Goal: Task Accomplishment & Management: Complete application form

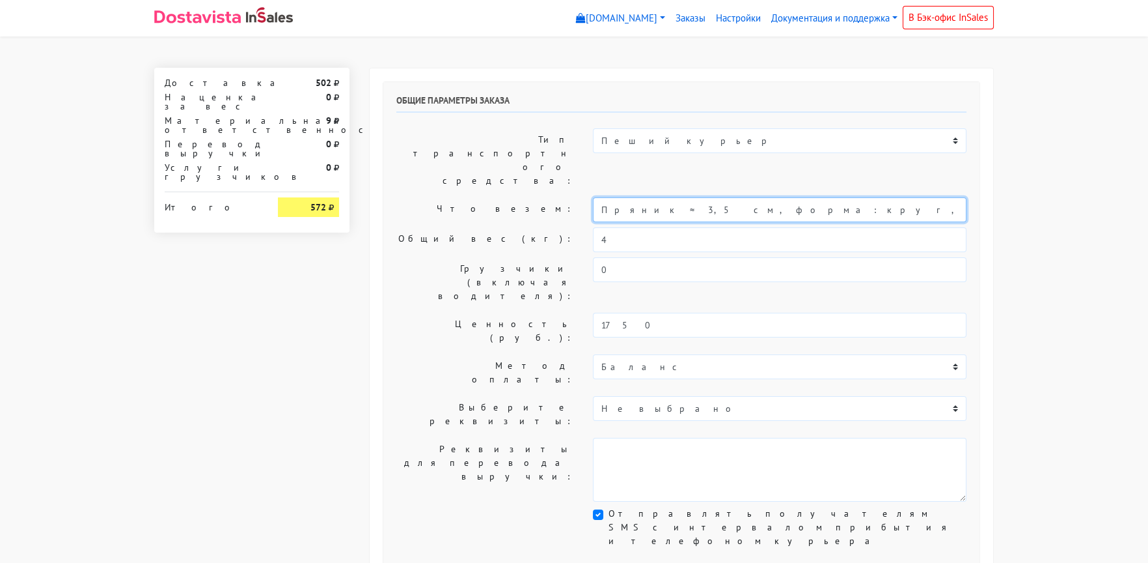
click at [602, 197] on input "Пряник ≈ 3,5 см, форма: круг, квадрат, звездочка, сердечко, котик, бабочка, цве…" at bounding box center [780, 209] width 374 height 25
drag, startPoint x: 749, startPoint y: 171, endPoint x: 1029, endPoint y: 183, distance: 280.8
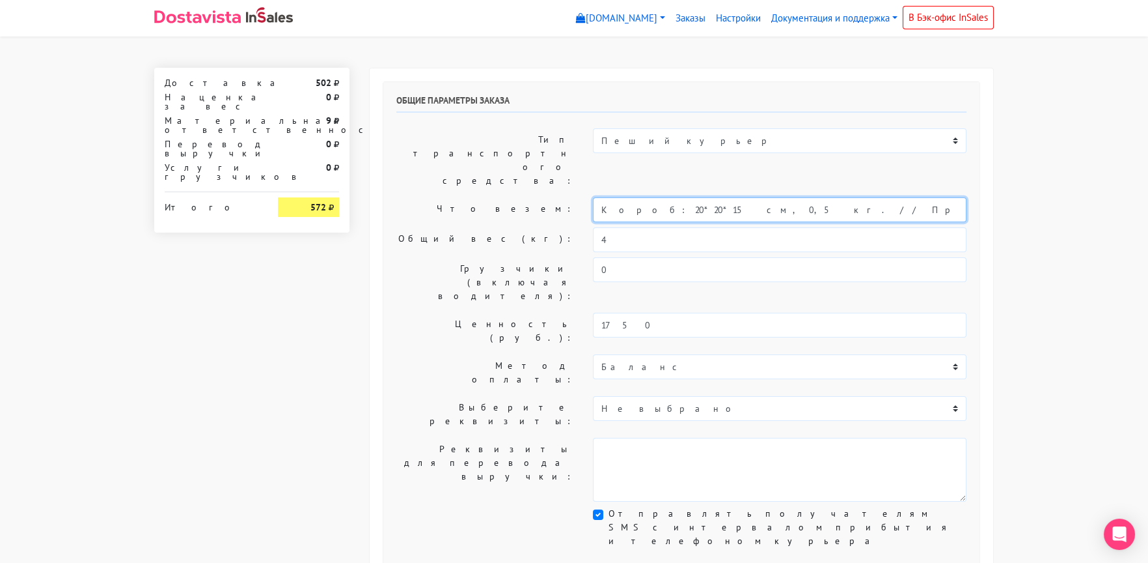
type input "Короб: 20*20*15 см, 0,5 кг. // Пряники"
click at [438, 183] on div "Общие параметры заказа Тип транспортного средства: Пеший курьер Легковой автомо…" at bounding box center [681, 324] width 596 height 484
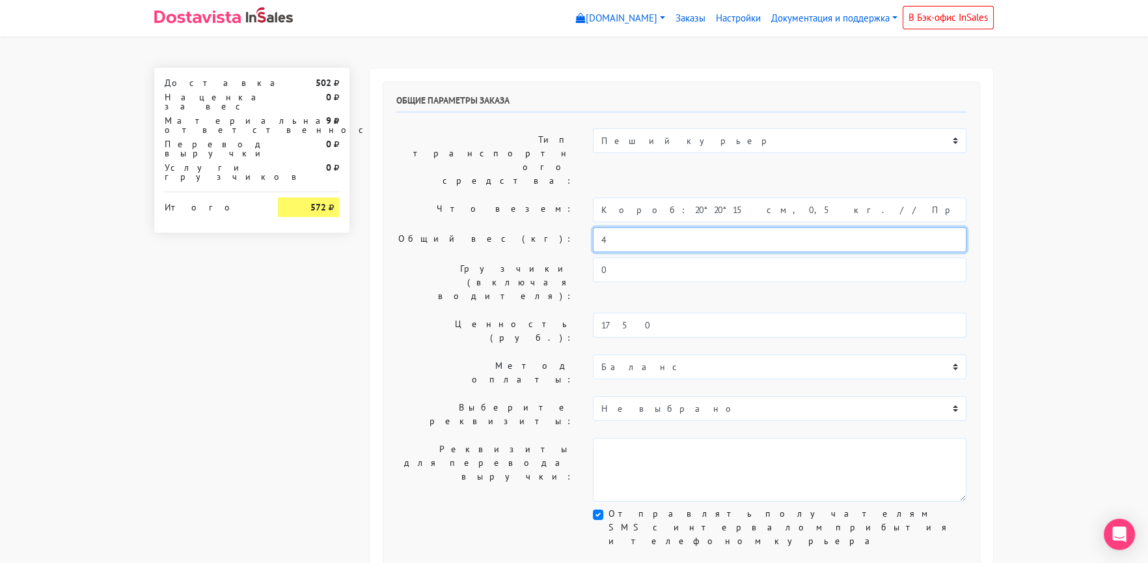
drag, startPoint x: 619, startPoint y: 199, endPoint x: 566, endPoint y: 202, distance: 52.9
click at [566, 227] on div "Общий вес (кг): 4" at bounding box center [682, 239] width 590 height 25
type input "1"
click at [458, 197] on label "Что везем:" at bounding box center [485, 209] width 197 height 25
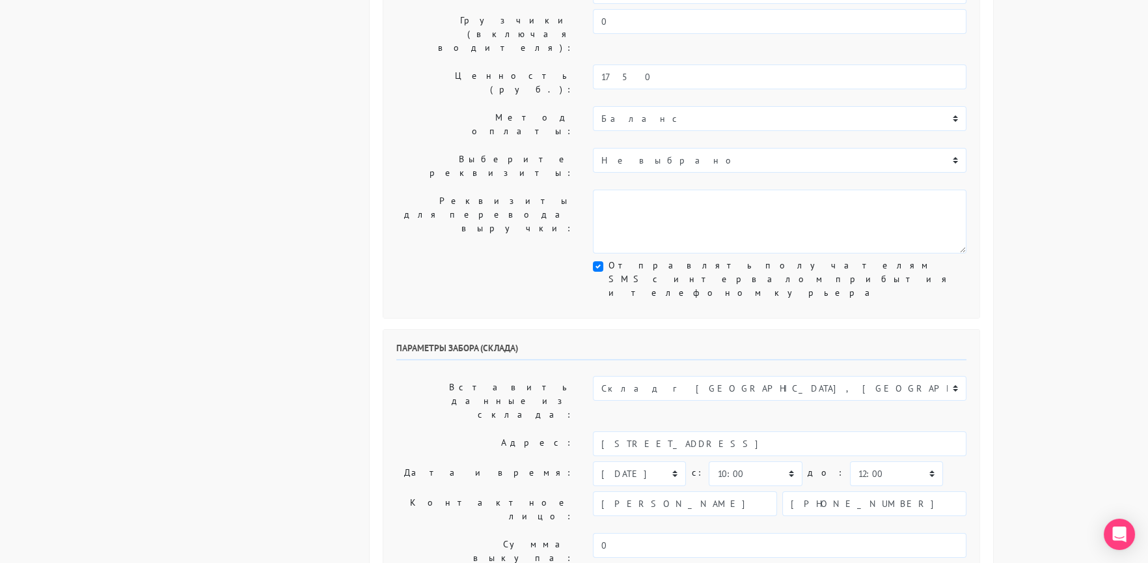
scroll to position [325, 0]
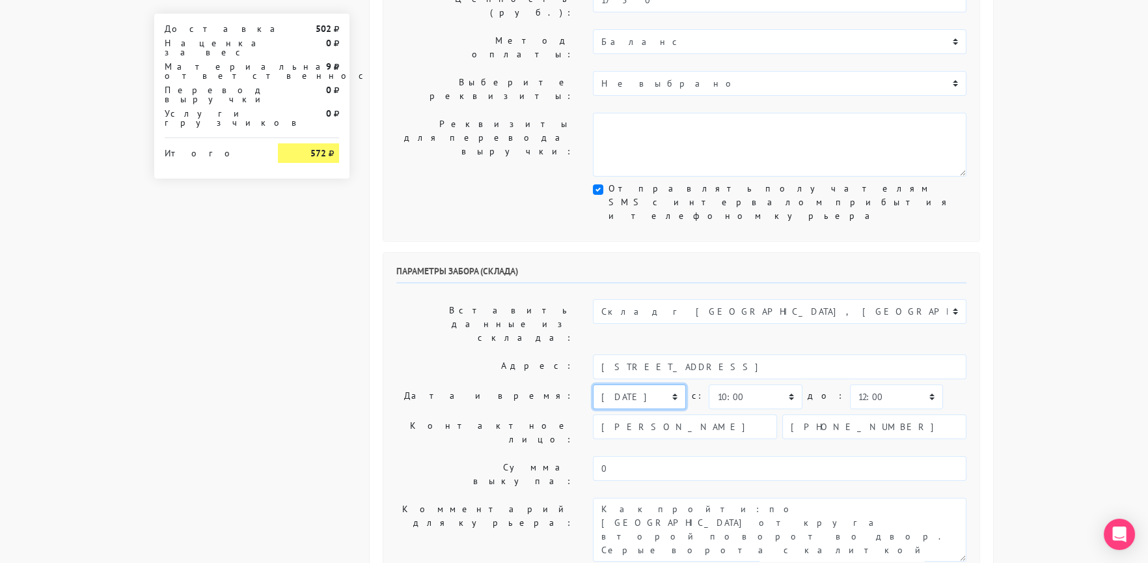
click at [630, 384] on select "[DATE] [DATE] [DATE] [DATE] [DATE] [DATE] [DATE] [DATE] [DATE]" at bounding box center [639, 396] width 93 height 25
click at [737, 384] on select "00:00 00:30 01:00 01:30 02:00 02:30 03:00 03:30 04:00 04:30 05:00 05:30 06:00 0…" at bounding box center [755, 396] width 93 height 25
click at [850, 384] on select "00:00 00:30 01:00 01:30 02:00 02:30 03:00 03:30 04:00 04:30 05:00 05:30 06:00 0…" at bounding box center [896, 396] width 93 height 25
select select "17:00"
click at [850, 384] on select "00:00 00:30 01:00 01:30 02:00 02:30 03:00 03:30 04:00 04:30 05:00 05:30 06:00 0…" at bounding box center [896, 396] width 93 height 25
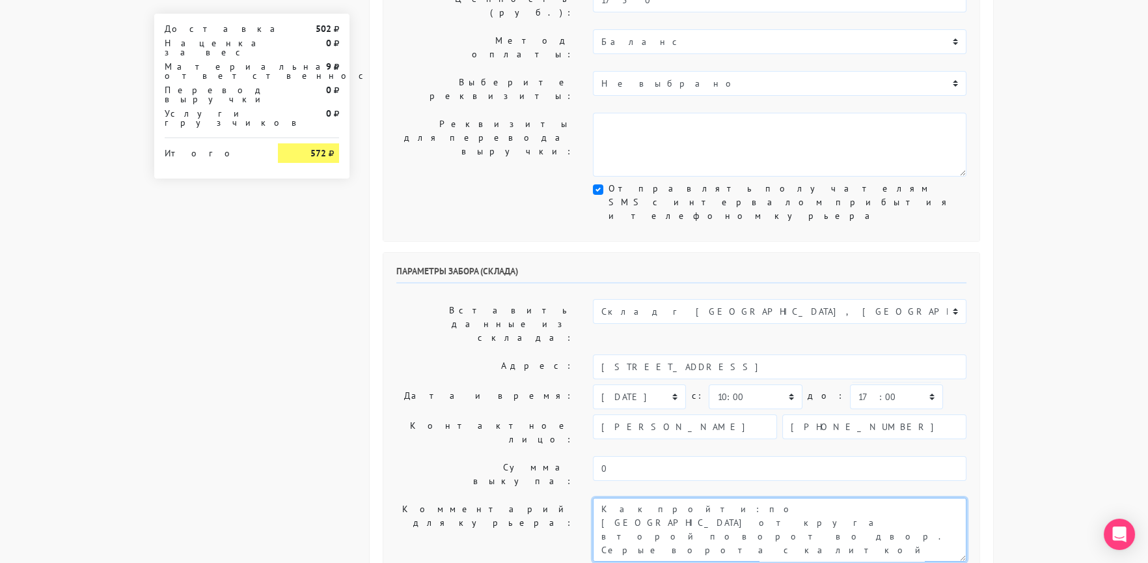
click at [600, 497] on textarea "Как пройти: по [GEOGRAPHIC_DATA] от круга второй поворот во двор. Серые ворота …" at bounding box center [780, 529] width 374 height 64
click at [815, 497] on textarea "Как пройти: по [GEOGRAPHIC_DATA] от круга второй поворот во двор. Серые ворота …" at bounding box center [780, 529] width 374 height 64
click at [818, 497] on textarea "Как пройти: по [GEOGRAPHIC_DATA] от круга второй поворот во двор. Серые ворота …" at bounding box center [780, 529] width 374 height 64
click at [835, 497] on textarea "Как пройти: по [GEOGRAPHIC_DATA] от круга второй поворот во двор. Серые ворота …" at bounding box center [780, 529] width 374 height 64
type textarea "Lorem 76655. Ipsumdolo sitametcon a elitseddo 32-68 eiusm. // Tem incidi: ut la…"
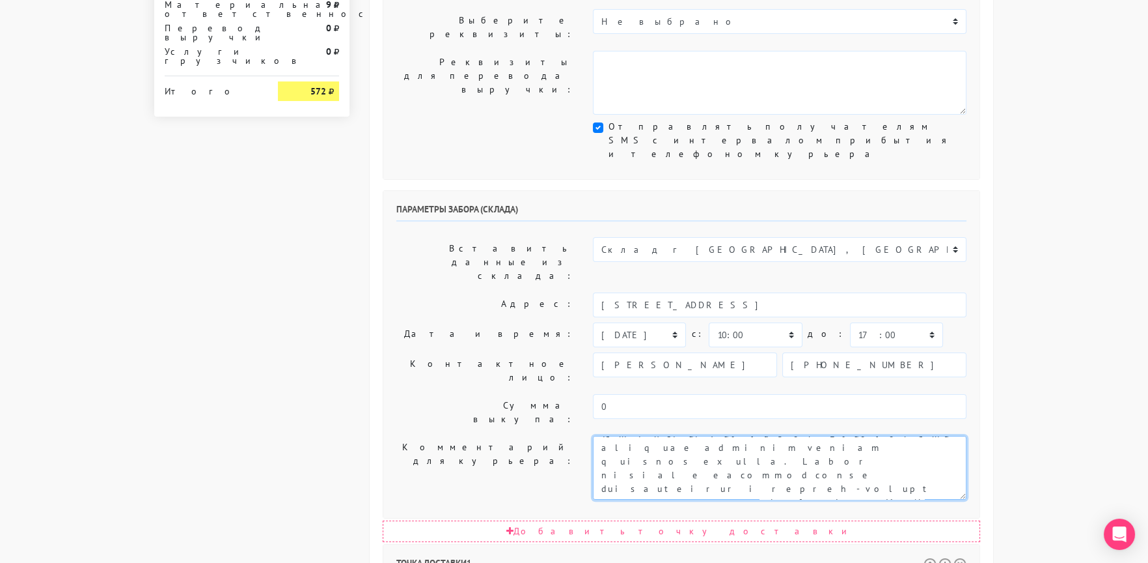
scroll to position [520, 0]
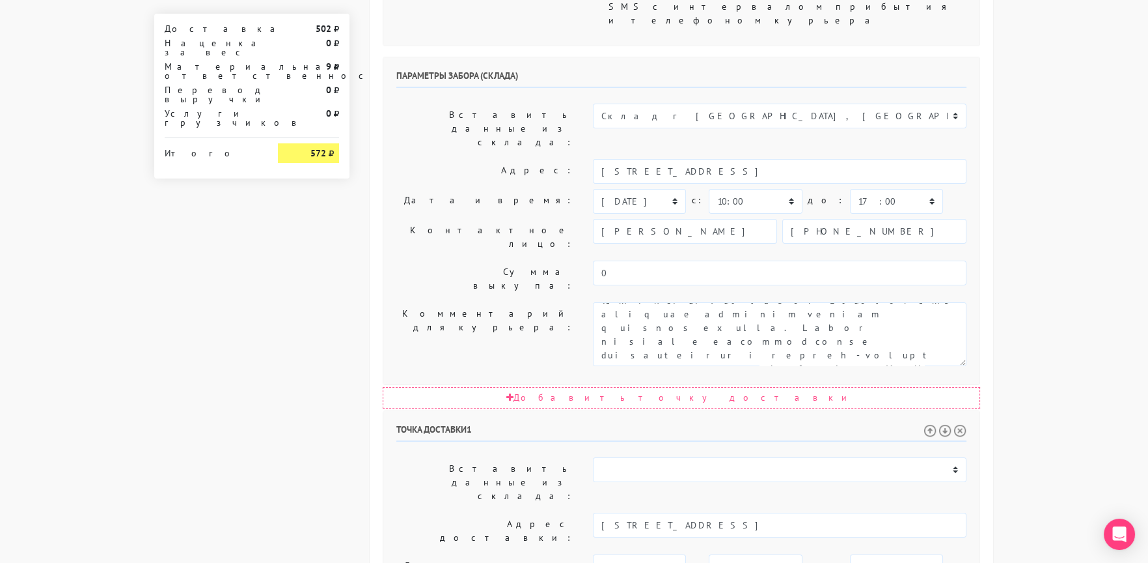
drag, startPoint x: 854, startPoint y: 411, endPoint x: 789, endPoint y: 412, distance: 64.5
drag, startPoint x: 874, startPoint y: 413, endPoint x: 906, endPoint y: 508, distance: 99.4
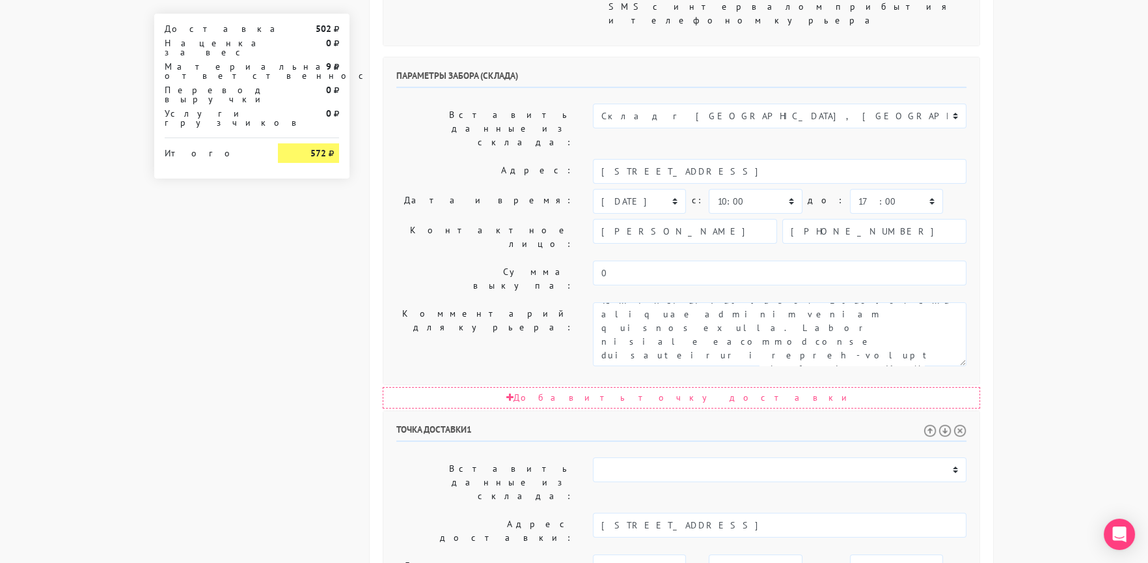
scroll to position [0, 0]
type textarea "Прошу позвонить получателю перед выездом. СТРОГО 19-21 час."
click at [850, 554] on select "00:00 00:30 01:00 01:30 02:00 02:30 03:00 03:30 04:00 04:30 05:00 05:30 06:00 0…" at bounding box center [896, 566] width 93 height 25
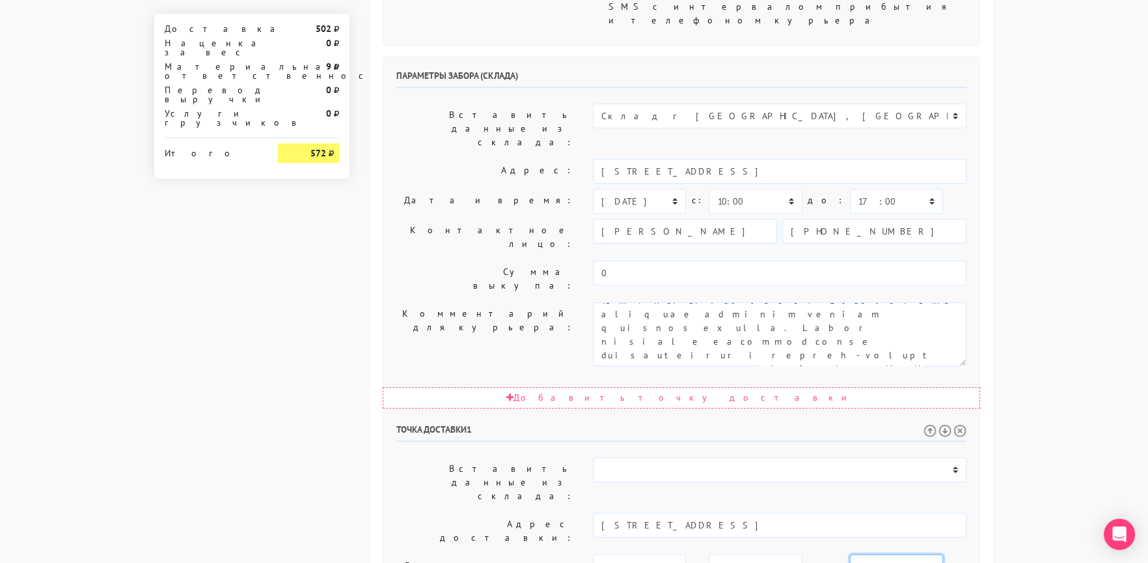
select select "21:00"
click at [850, 554] on select "00:00 00:30 01:00 01:30 02:00 02:30 03:00 03:30 04:00 04:30 05:00 05:30 06:00 0…" at bounding box center [896, 566] width 93 height 25
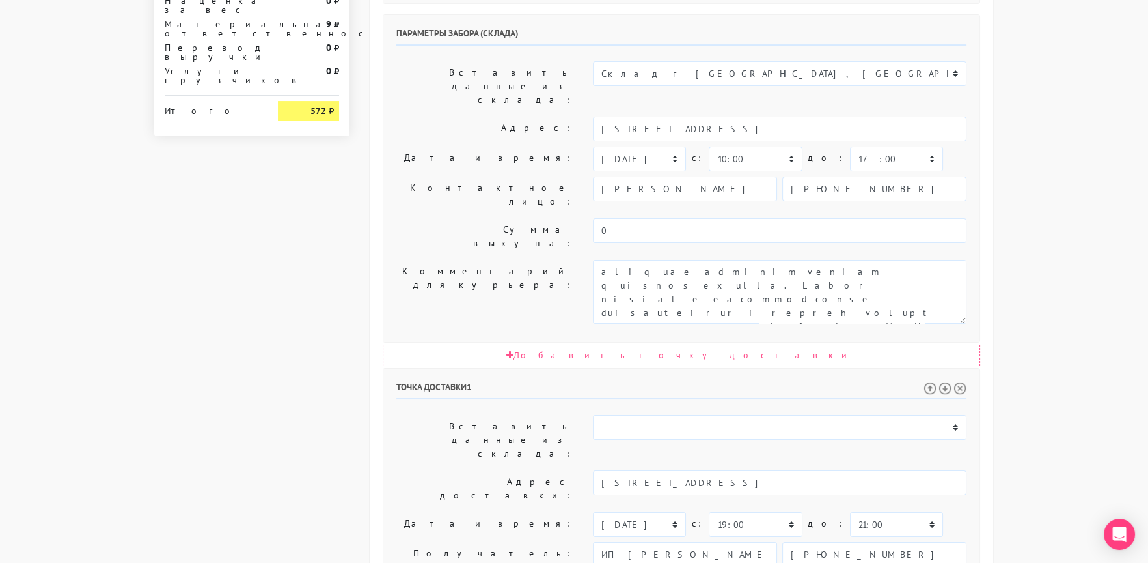
scroll to position [636, 0]
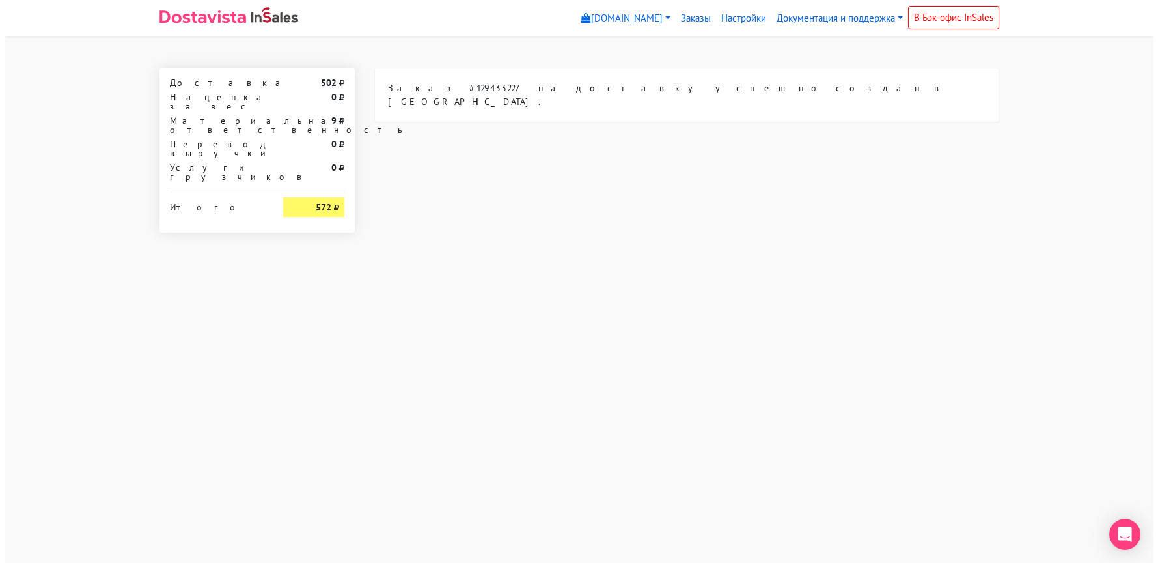
scroll to position [0, 0]
